Goal: Information Seeking & Learning: Learn about a topic

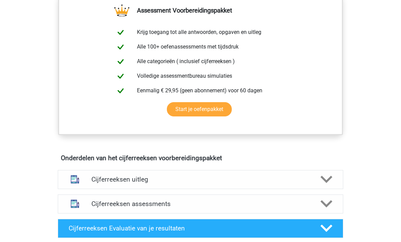
scroll to position [304, 0]
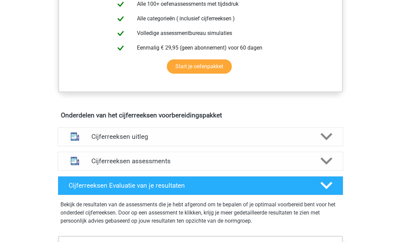
click at [333, 143] on div at bounding box center [326, 137] width 23 height 12
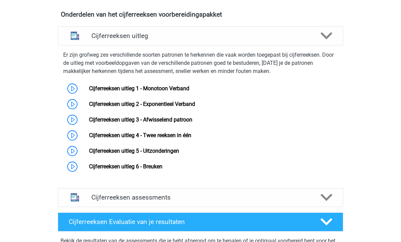
scroll to position [405, 0]
click at [113, 92] on link "Cijferreeksen uitleg 1 - Monotoon Verband" at bounding box center [139, 88] width 100 height 6
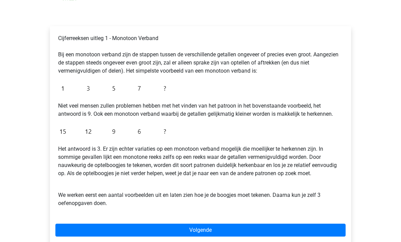
scroll to position [91, 0]
click at [318, 233] on link "Volgende" at bounding box center [200, 230] width 290 height 13
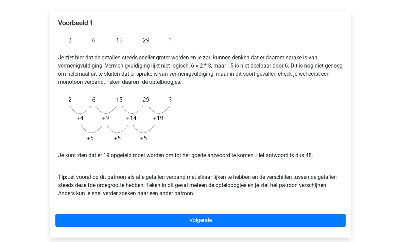
scroll to position [106, 0]
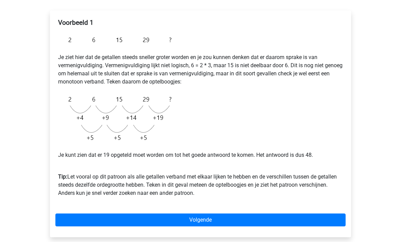
click at [328, 220] on link "Volgende" at bounding box center [200, 220] width 290 height 13
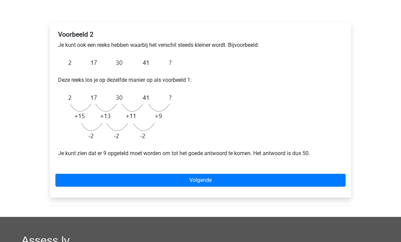
scroll to position [98, 0]
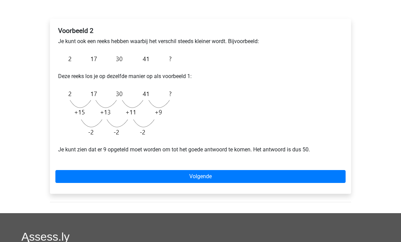
click at [172, 183] on link "Volgende" at bounding box center [200, 177] width 290 height 13
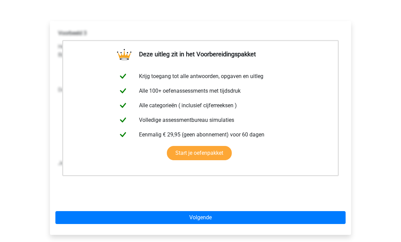
scroll to position [96, 0]
click at [222, 222] on link "Volgende" at bounding box center [200, 218] width 290 height 13
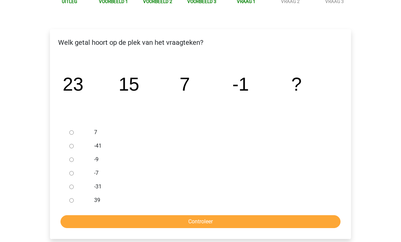
scroll to position [88, 0]
click at [73, 157] on div at bounding box center [78, 160] width 22 height 14
click at [78, 159] on div at bounding box center [78, 160] width 22 height 14
click at [70, 161] on input "-9" at bounding box center [71, 160] width 4 height 4
radio input "true"
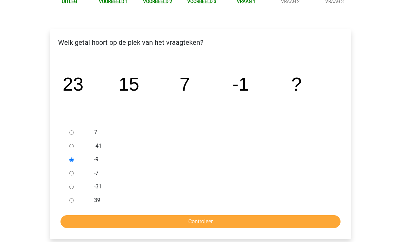
click at [216, 227] on input "Controleer" at bounding box center [201, 222] width 280 height 13
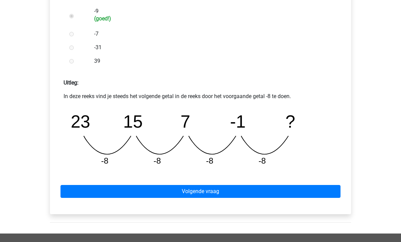
scroll to position [235, 0]
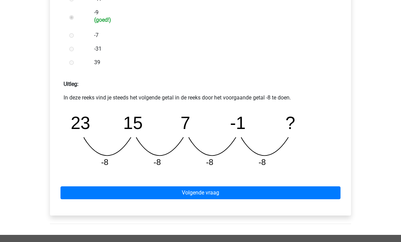
click at [204, 198] on link "Volgende vraag" at bounding box center [201, 193] width 280 height 13
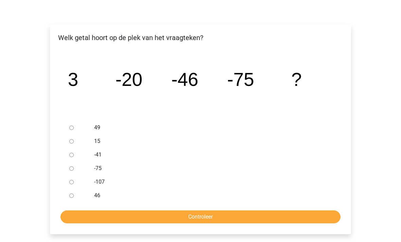
scroll to position [92, 0]
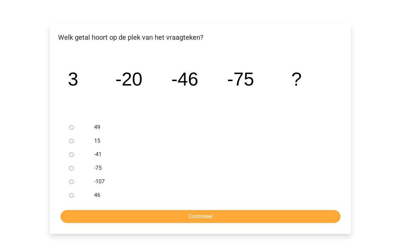
click at [70, 184] on input "-107" at bounding box center [71, 182] width 4 height 4
radio input "true"
click at [112, 223] on input "Controleer" at bounding box center [201, 217] width 280 height 13
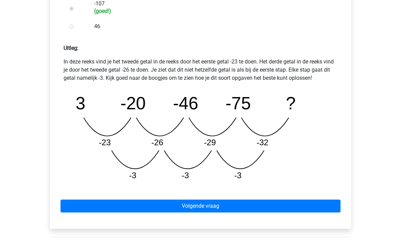
scroll to position [271, 0]
click at [140, 213] on link "Volgende vraag" at bounding box center [201, 206] width 280 height 13
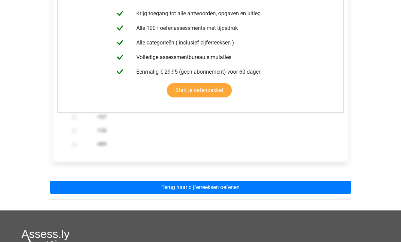
scroll to position [145, 0]
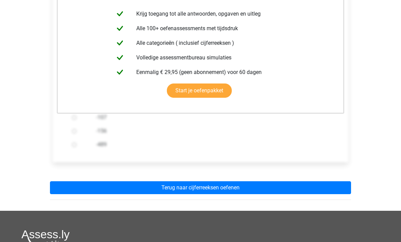
click at [135, 193] on link "Terug naar cijferreeksen oefenen" at bounding box center [200, 188] width 301 height 13
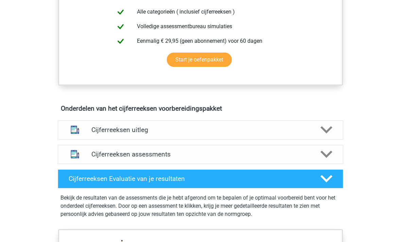
click at [83, 139] on img at bounding box center [74, 130] width 17 height 17
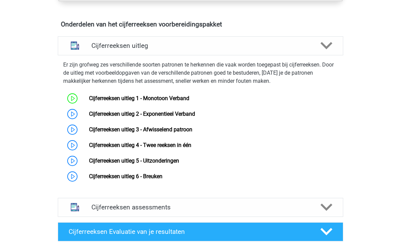
scroll to position [397, 0]
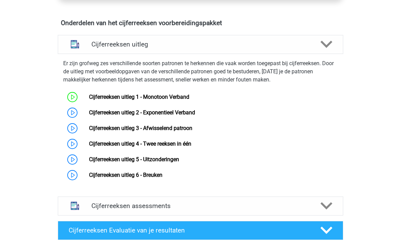
click at [180, 116] on link "Cijferreeksen uitleg 2 - Exponentieel Verband" at bounding box center [142, 112] width 106 height 6
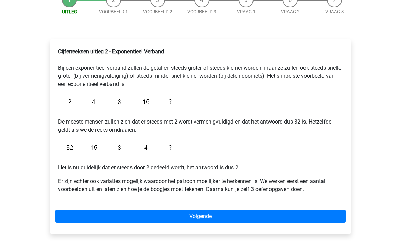
scroll to position [78, 0]
click at [22, 104] on div "Registreer Nederlands English" at bounding box center [200, 177] width 401 height 510
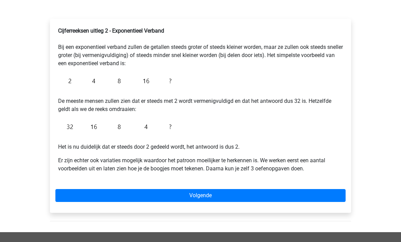
scroll to position [99, 0]
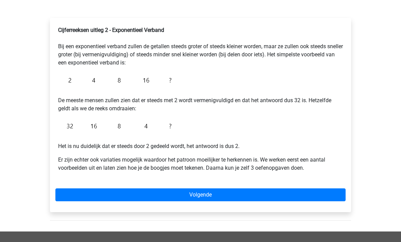
click at [282, 197] on link "Volgende" at bounding box center [200, 195] width 290 height 13
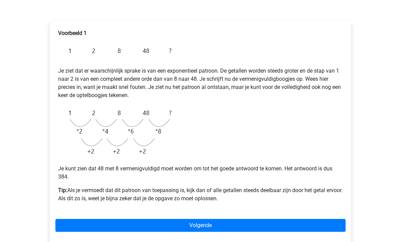
scroll to position [96, 0]
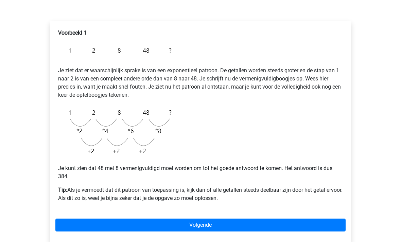
click at [81, 230] on link "Volgende" at bounding box center [200, 225] width 290 height 13
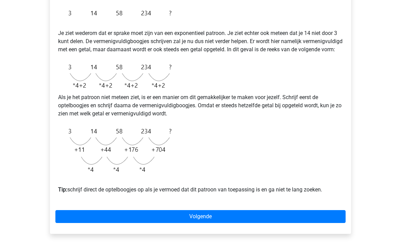
scroll to position [140, 0]
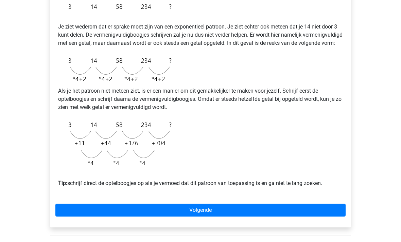
click at [96, 217] on link "Volgende" at bounding box center [200, 210] width 290 height 13
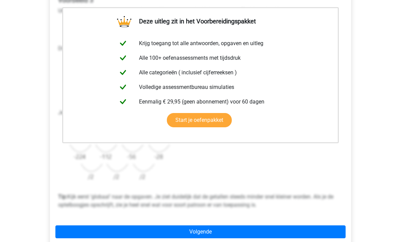
scroll to position [129, 0]
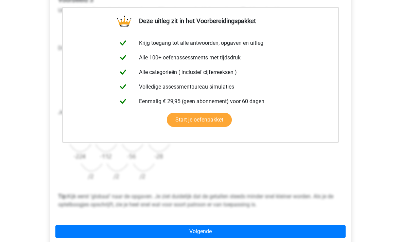
click at [86, 233] on link "Volgende" at bounding box center [200, 231] width 290 height 13
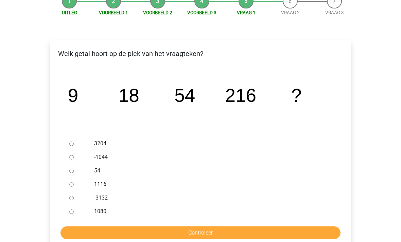
scroll to position [78, 0]
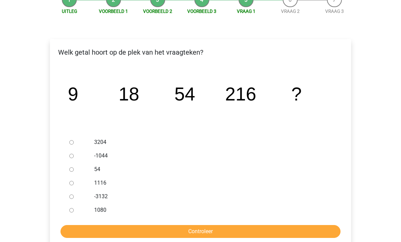
click at [67, 214] on div at bounding box center [78, 211] width 22 height 14
click at [68, 213] on div at bounding box center [78, 211] width 22 height 14
click at [74, 210] on input "1080" at bounding box center [71, 211] width 4 height 4
radio input "true"
click at [84, 234] on input "Controleer" at bounding box center [201, 232] width 280 height 13
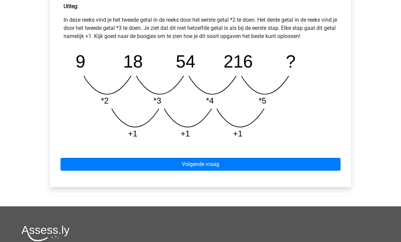
scroll to position [313, 0]
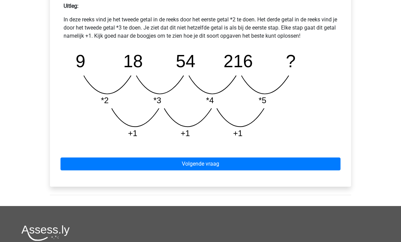
click at [90, 165] on link "Volgende vraag" at bounding box center [201, 164] width 280 height 13
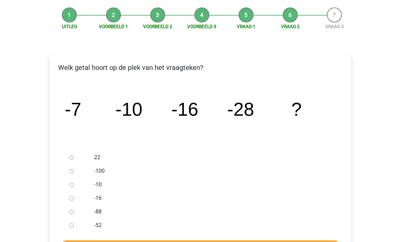
scroll to position [63, 0]
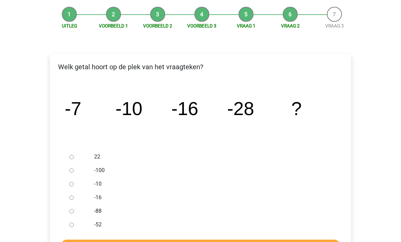
click at [69, 226] on input "-52" at bounding box center [71, 225] width 4 height 4
radio input "true"
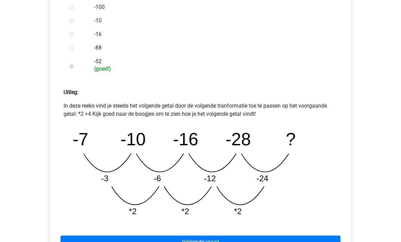
scroll to position [229, 0]
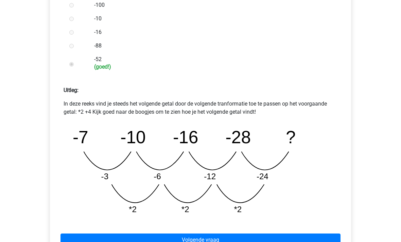
click at [117, 242] on link "Volgende vraag" at bounding box center [201, 240] width 280 height 13
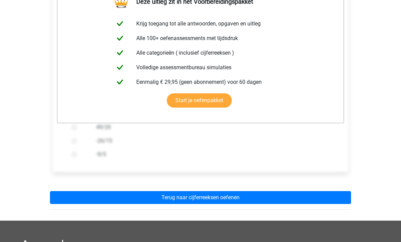
scroll to position [135, 0]
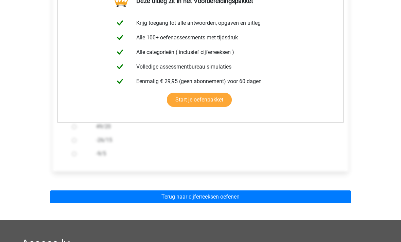
click at [112, 200] on link "Terug naar cijferreeksen oefenen" at bounding box center [200, 197] width 301 height 13
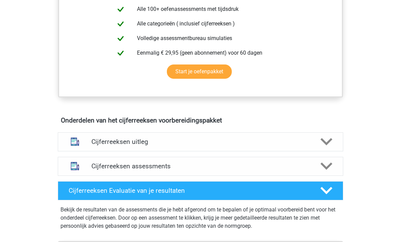
scroll to position [299, 0]
click at [89, 146] on div "Cijferreeksen uitleg" at bounding box center [200, 142] width 229 height 8
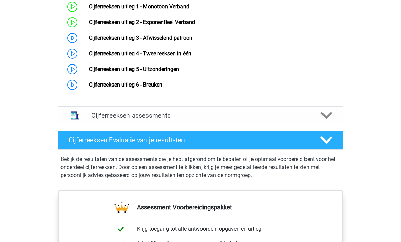
scroll to position [487, 0]
